Goal: Information Seeking & Learning: Learn about a topic

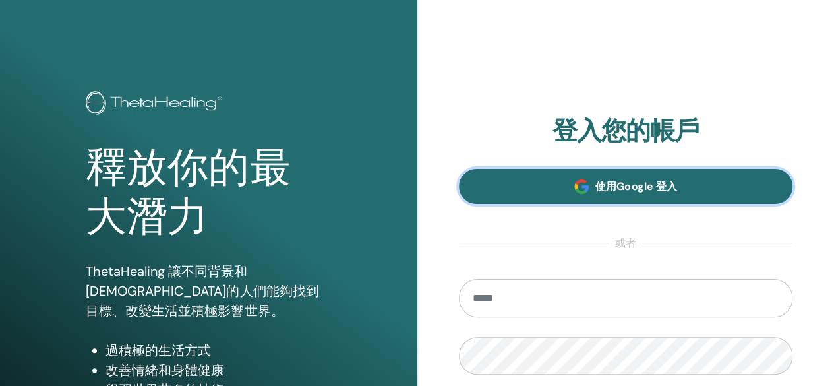
click at [559, 175] on link "使用Google 登入" at bounding box center [626, 186] width 334 height 35
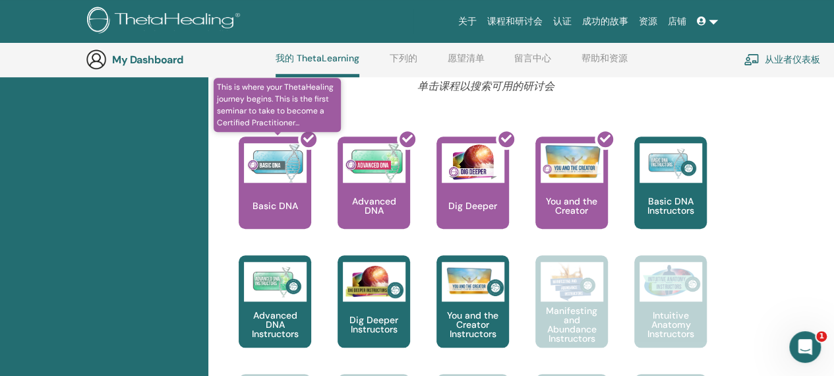
scroll to position [496, 0]
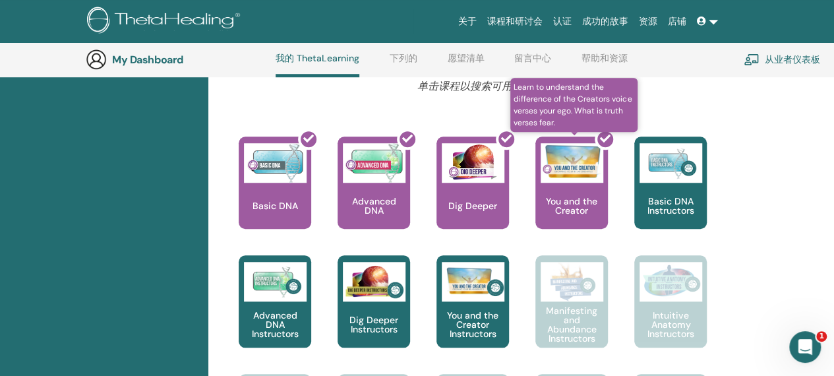
click at [583, 191] on div at bounding box center [579, 188] width 73 height 119
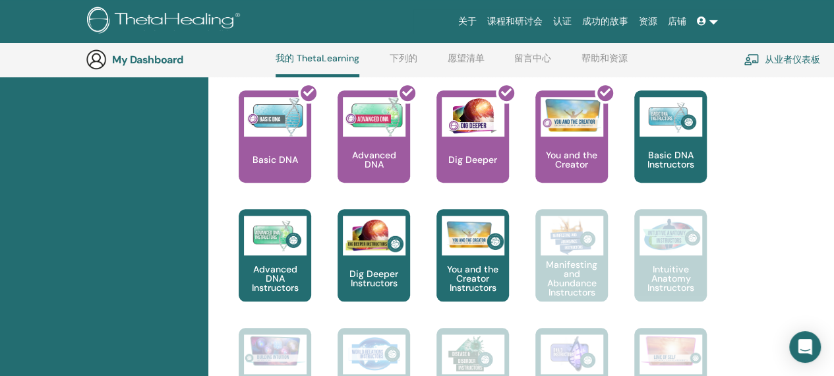
scroll to position [562, 0]
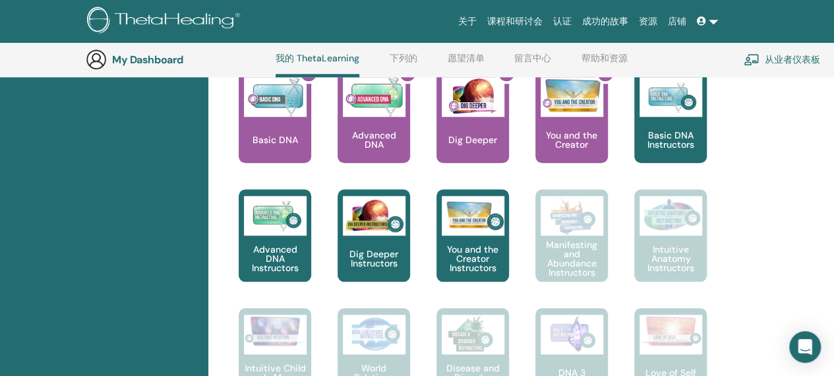
click at [690, 135] on p "Basic DNA Instructors" at bounding box center [670, 140] width 73 height 18
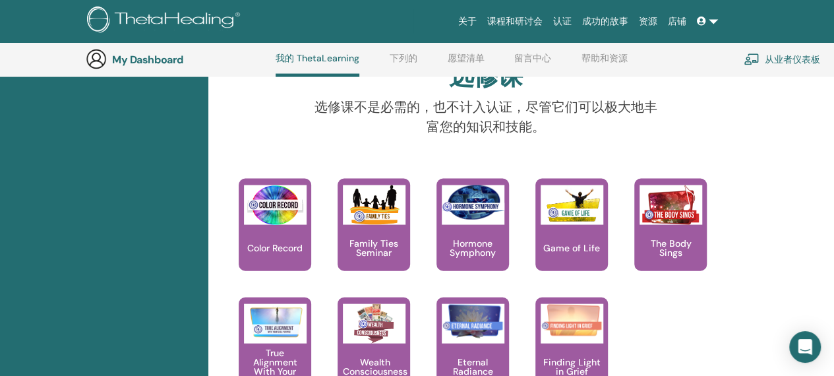
scroll to position [1419, 0]
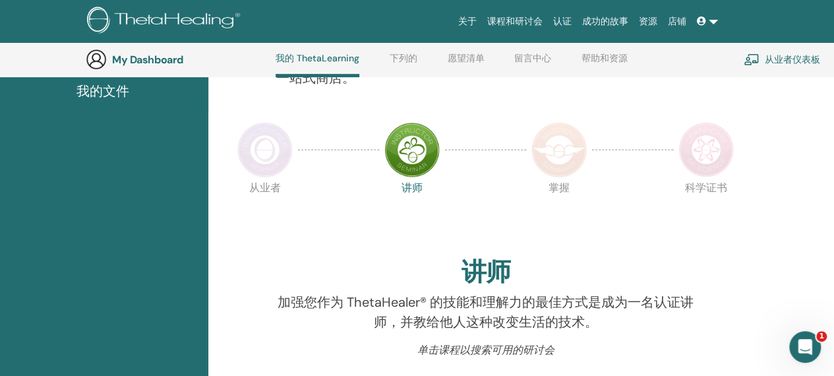
scroll to position [430, 0]
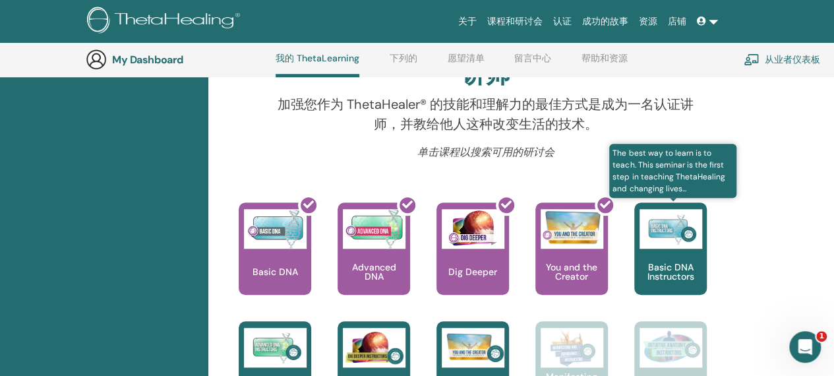
click at [658, 213] on img at bounding box center [671, 229] width 63 height 40
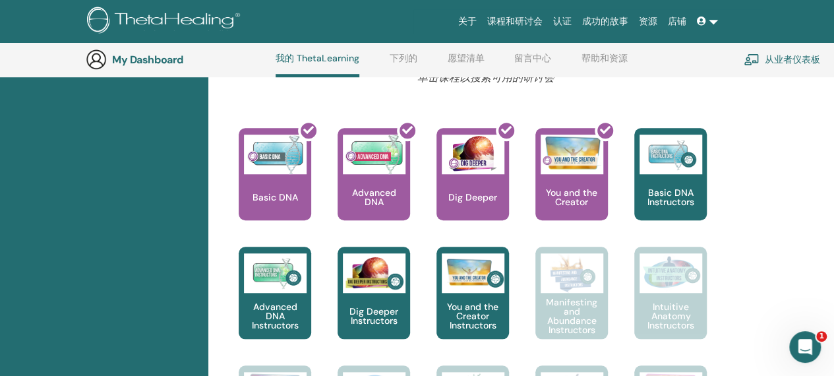
scroll to position [562, 0]
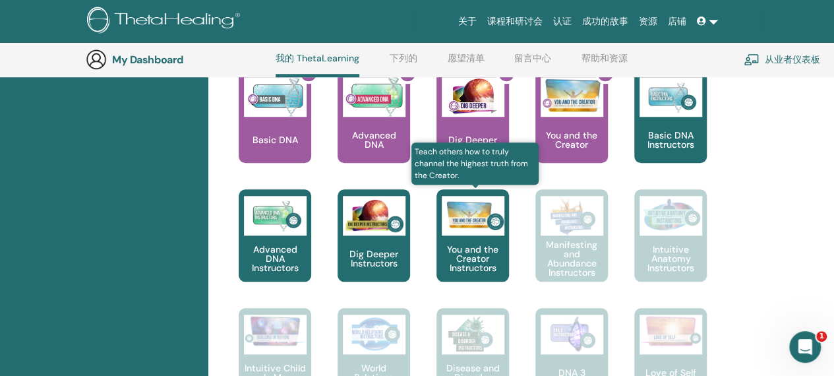
click at [458, 234] on img at bounding box center [473, 216] width 63 height 40
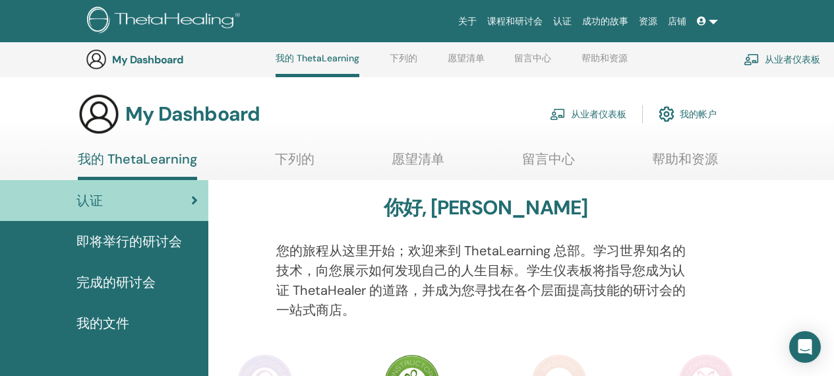
scroll to position [562, 0]
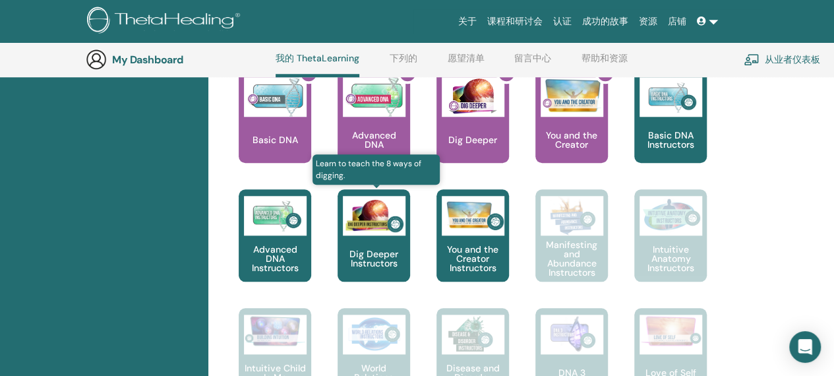
click at [387, 211] on img at bounding box center [374, 216] width 63 height 40
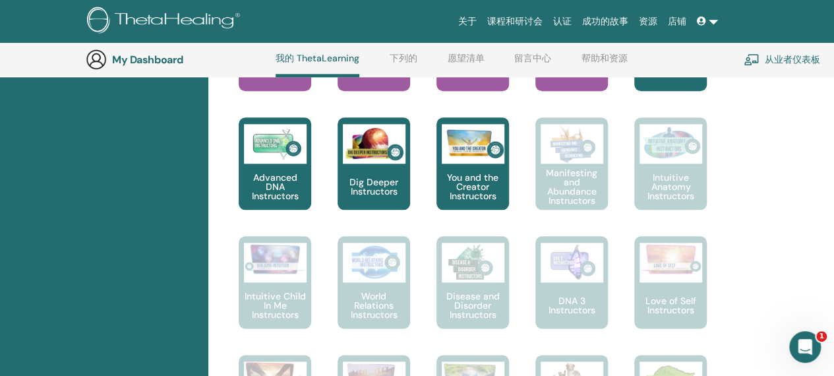
scroll to position [628, 0]
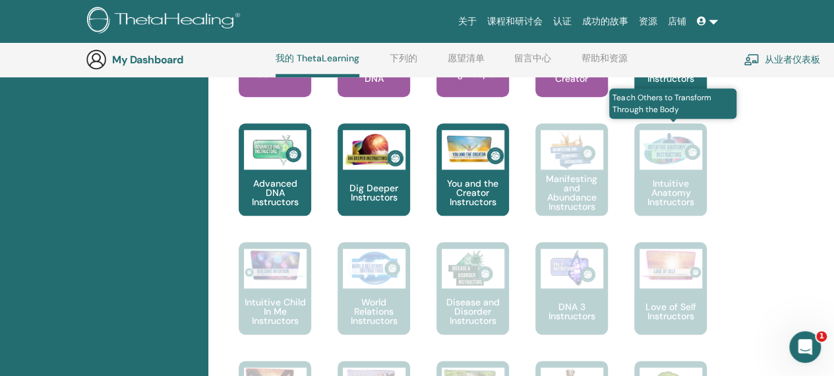
click at [657, 193] on p "Intuitive Anatomy Instructors" at bounding box center [670, 193] width 73 height 28
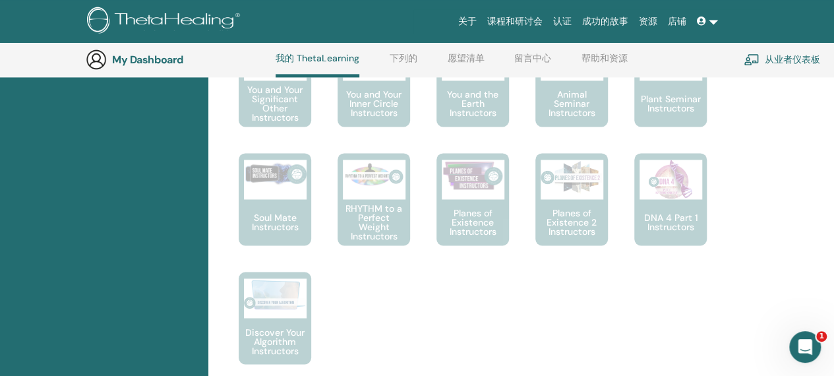
scroll to position [957, 0]
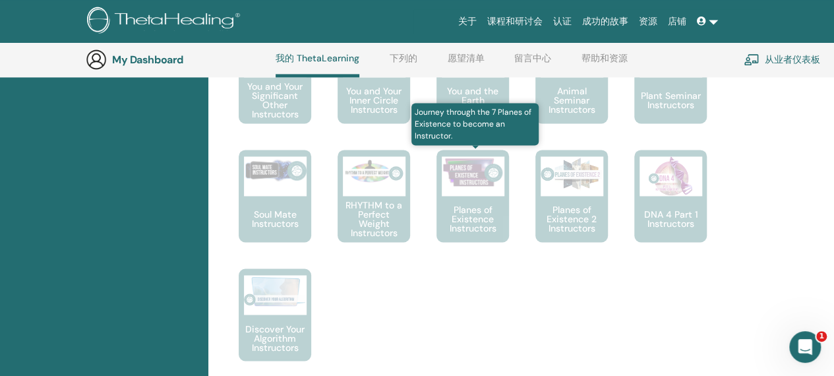
click at [475, 213] on p "Planes of Existence Instructors" at bounding box center [472, 219] width 73 height 28
